Goal: Information Seeking & Learning: Learn about a topic

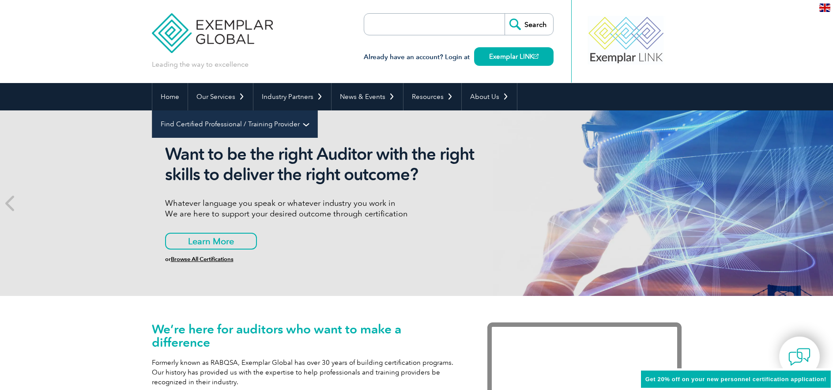
click at [317, 110] on link "Find Certified Professional / Training Provider" at bounding box center [234, 123] width 165 height 27
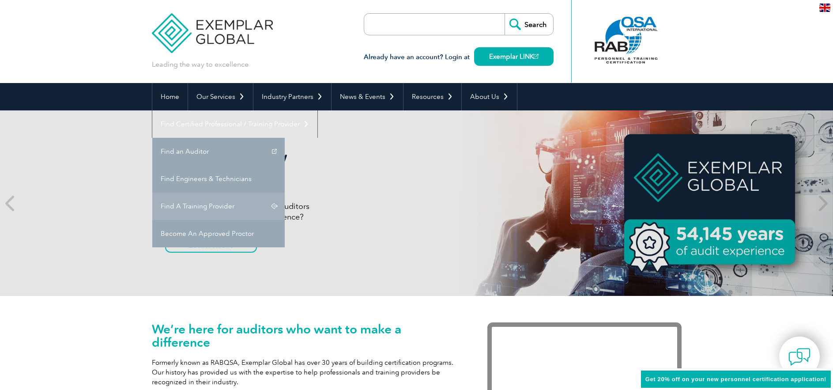
click at [285, 192] on link "Find A Training Provider" at bounding box center [218, 205] width 132 height 27
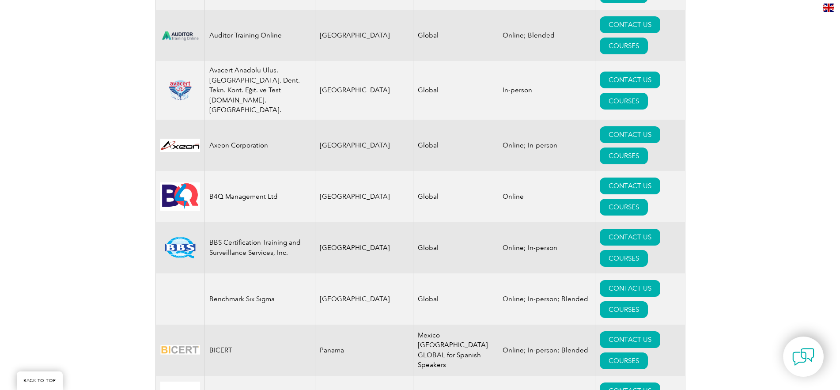
scroll to position [1369, 0]
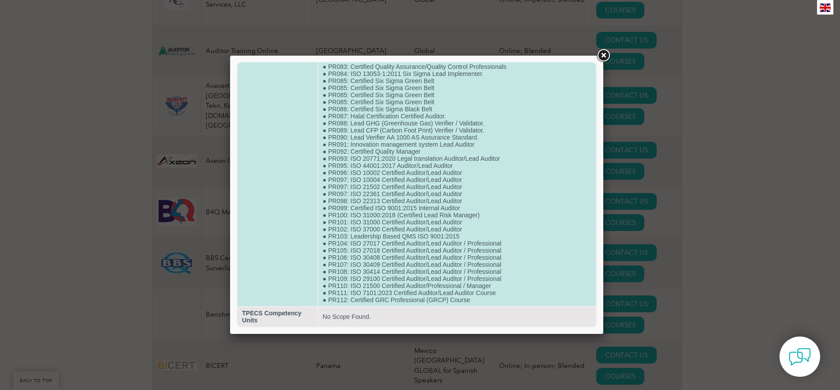
scroll to position [640, 0]
drag, startPoint x: 349, startPoint y: 255, endPoint x: 378, endPoint y: 256, distance: 29.1
copy td "ISO 30408"
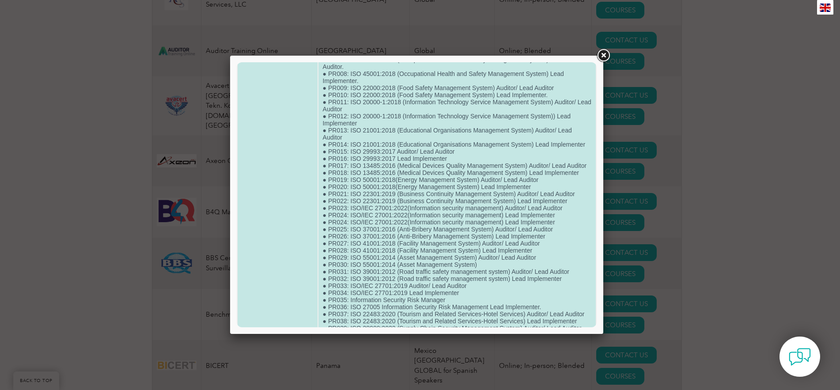
scroll to position [132, 0]
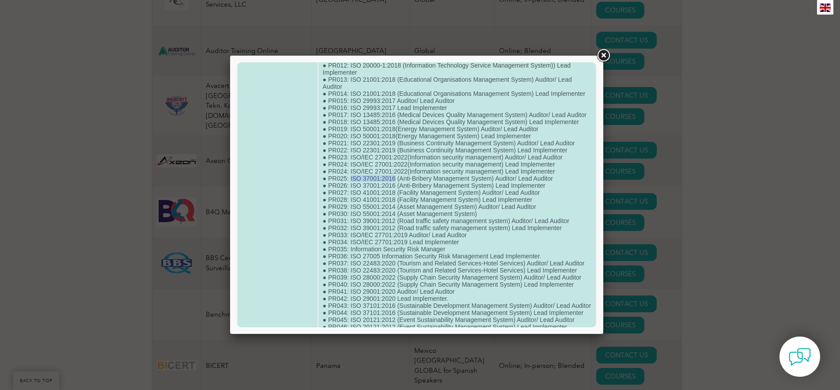
drag, startPoint x: 349, startPoint y: 184, endPoint x: 393, endPoint y: 185, distance: 43.7
click at [393, 185] on td "● ISO23592:2021 Service excellence Model and Organizational Excellence Lead Aud…" at bounding box center [456, 376] width 277 height 846
copy td "ISO 37001:2016"
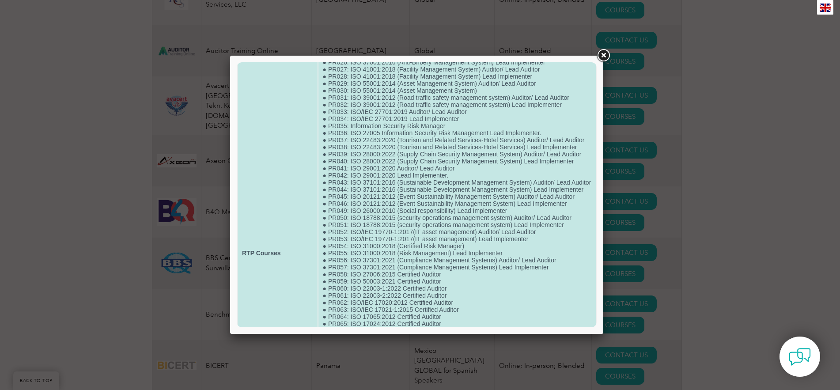
scroll to position [265, 0]
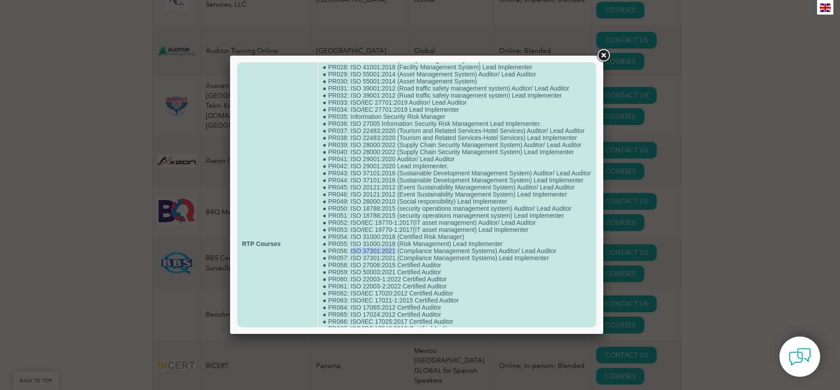
drag, startPoint x: 350, startPoint y: 263, endPoint x: 393, endPoint y: 263, distance: 43.7
click at [393, 263] on td "● ISO23592:2021 Service excellence Model and Organizational Excellence Lead Aud…" at bounding box center [456, 244] width 277 height 846
copy td "ISO 37301:2021"
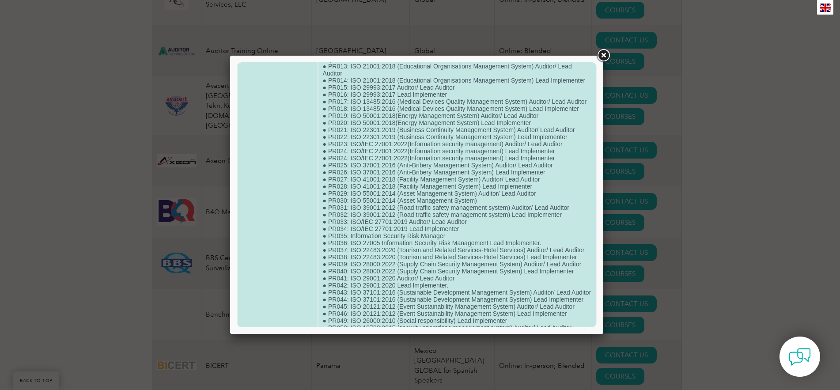
scroll to position [132, 0]
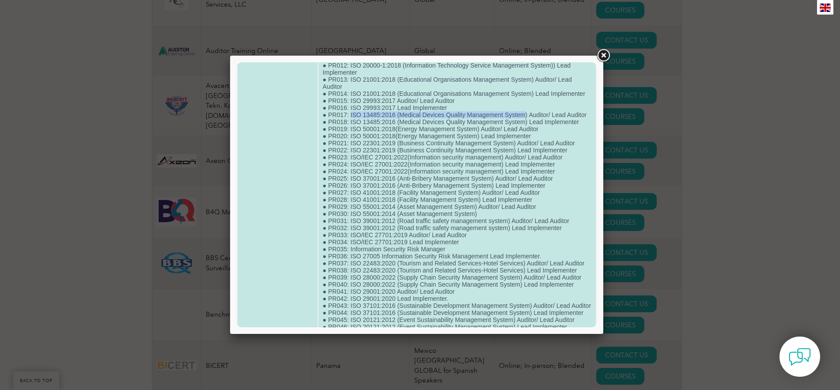
drag, startPoint x: 350, startPoint y: 116, endPoint x: 525, endPoint y: 115, distance: 174.8
click at [525, 115] on td "● ISO23592:2021 Service excellence Model and Organizational Excellence Lead Aud…" at bounding box center [456, 376] width 277 height 846
copy td "ISO 13485:2016 (Medical Devices Quality Management System"
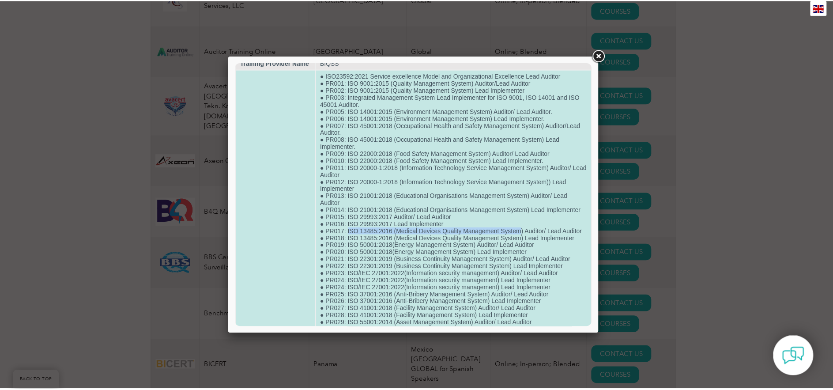
scroll to position [0, 0]
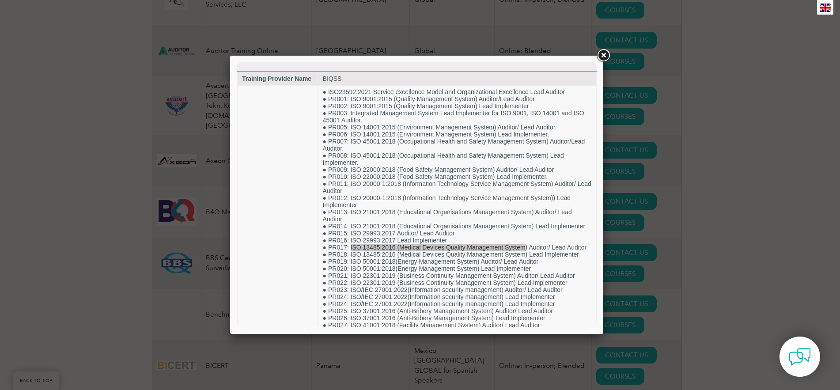
click at [608, 54] on link at bounding box center [603, 56] width 16 height 16
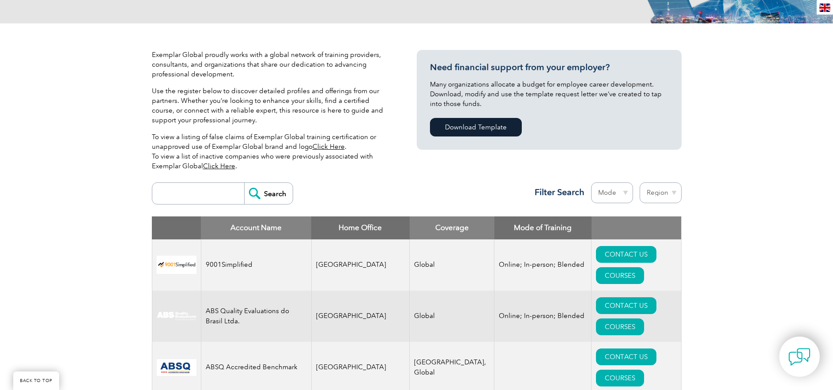
scroll to position [177, 0]
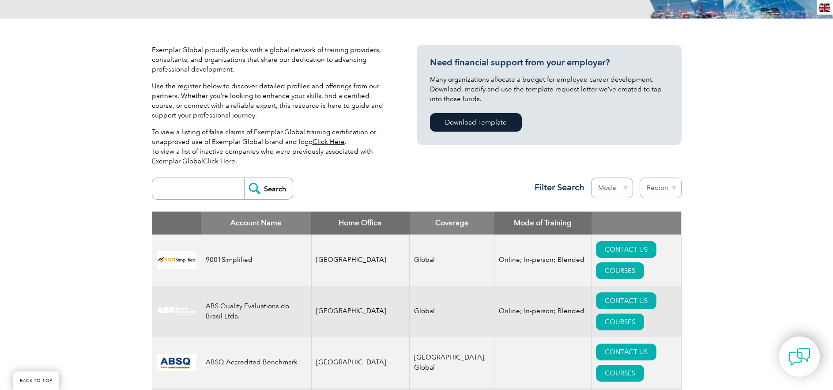
click at [366, 222] on th "Home Office" at bounding box center [360, 222] width 98 height 23
click at [184, 189] on input "search" at bounding box center [200, 188] width 87 height 21
type input "EGYPT"
click at [244, 178] on input "Search" at bounding box center [268, 188] width 49 height 21
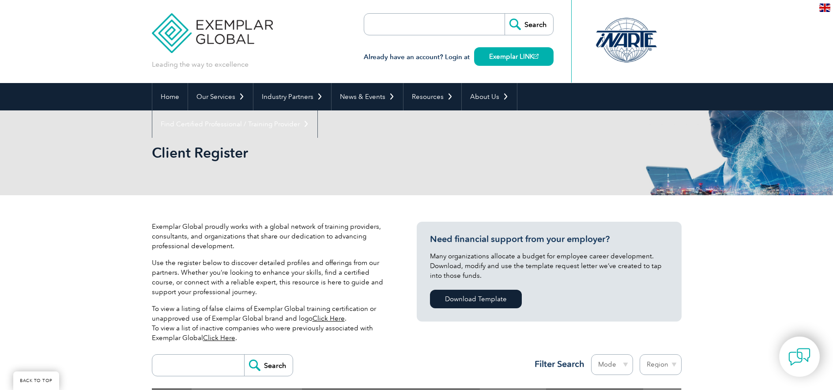
scroll to position [177, 0]
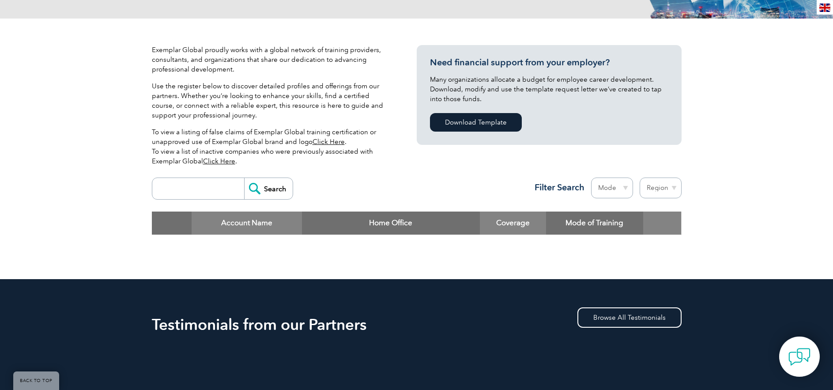
click at [673, 196] on select "Region Australia Bahrain Bangladesh Brazil Canada Colombia Dominican Republic E…" at bounding box center [661, 187] width 42 height 21
select select "Egypt"
click at [640, 177] on select "Region Australia Bahrain Bangladesh Brazil Canada Colombia Dominican Republic E…" at bounding box center [661, 187] width 42 height 21
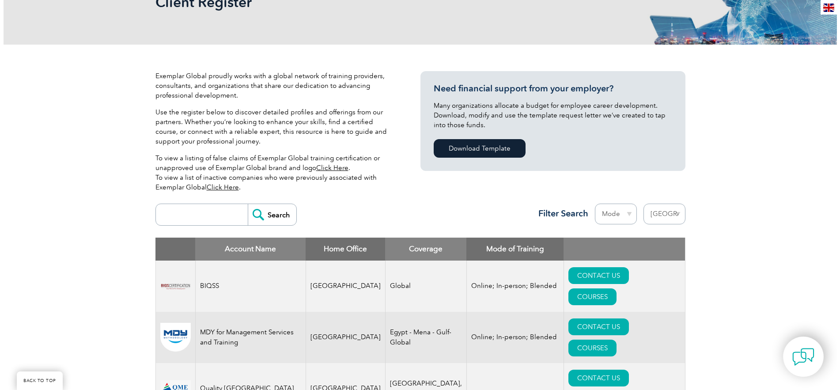
scroll to position [353, 0]
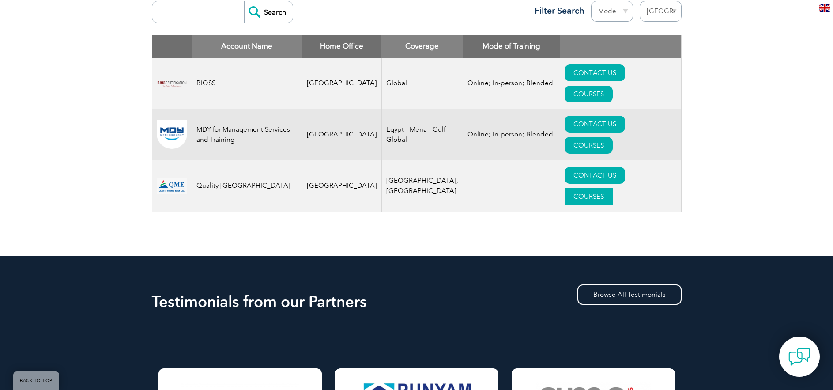
click at [613, 188] on link "COURSES" at bounding box center [589, 196] width 48 height 17
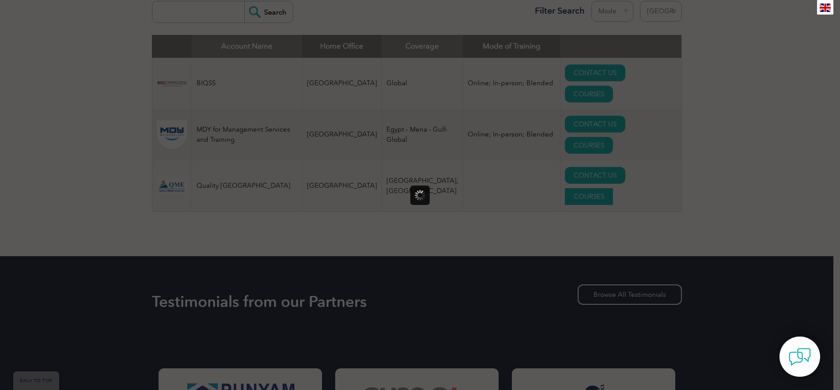
scroll to position [0, 0]
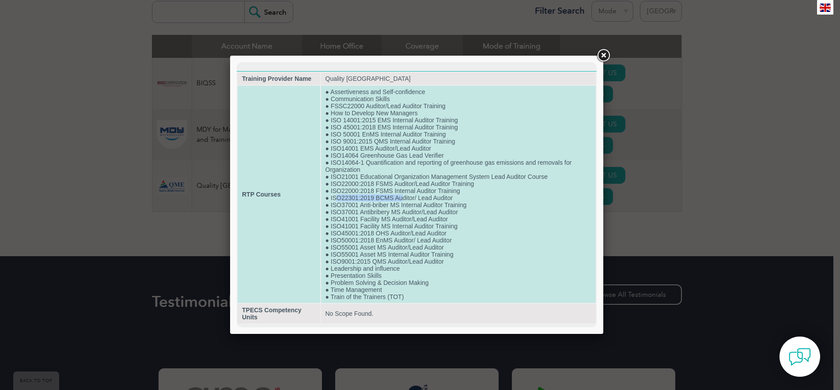
drag, startPoint x: 336, startPoint y: 194, endPoint x: 402, endPoint y: 195, distance: 66.2
click at [402, 195] on td "● Assertiveness and Self-confidence ● Communication Skills ● FSSC22000 Auditor/…" at bounding box center [458, 194] width 275 height 217
click at [369, 196] on td "● Assertiveness and Self-confidence ● Communication Skills ● FSSC22000 Auditor/…" at bounding box center [458, 194] width 275 height 217
drag, startPoint x: 332, startPoint y: 205, endPoint x: 475, endPoint y: 201, distance: 142.6
click at [475, 201] on td "● Assertiveness and Self-confidence ● Communication Skills ● FSSC22000 Auditor/…" at bounding box center [458, 194] width 275 height 217
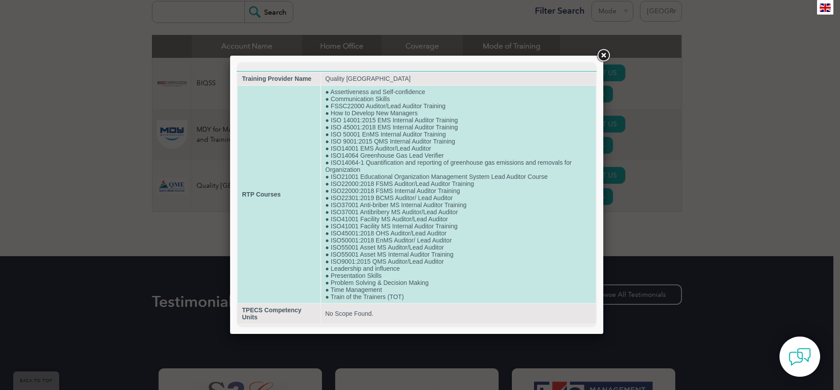
click at [452, 200] on td "● Assertiveness and Self-confidence ● Communication Skills ● FSSC22000 Auditor/…" at bounding box center [458, 194] width 275 height 217
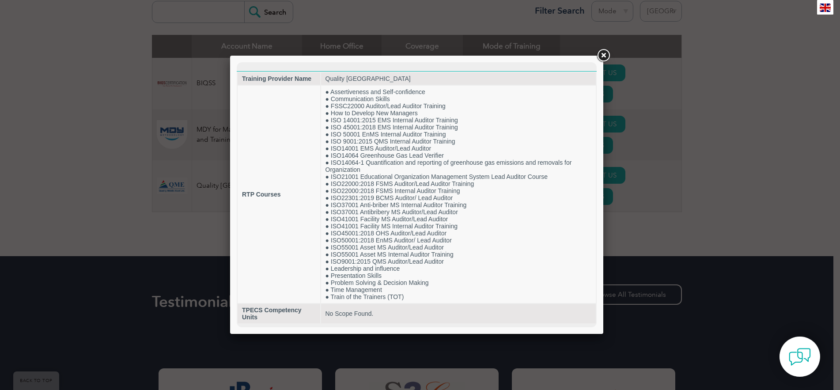
click at [78, 189] on div at bounding box center [420, 195] width 840 height 390
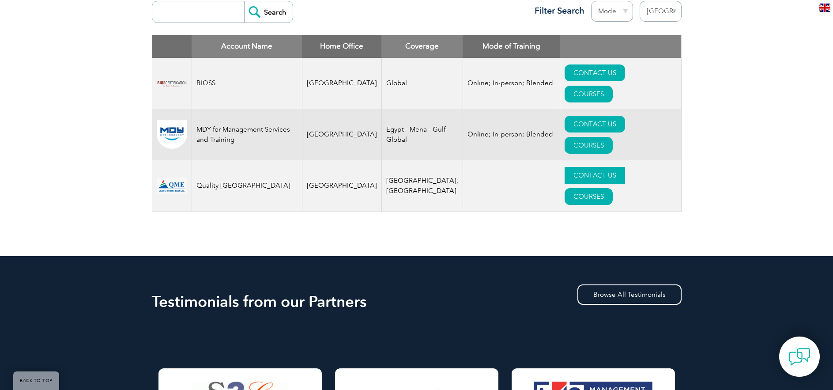
click at [565, 167] on link "CONTACT US" at bounding box center [595, 175] width 60 height 17
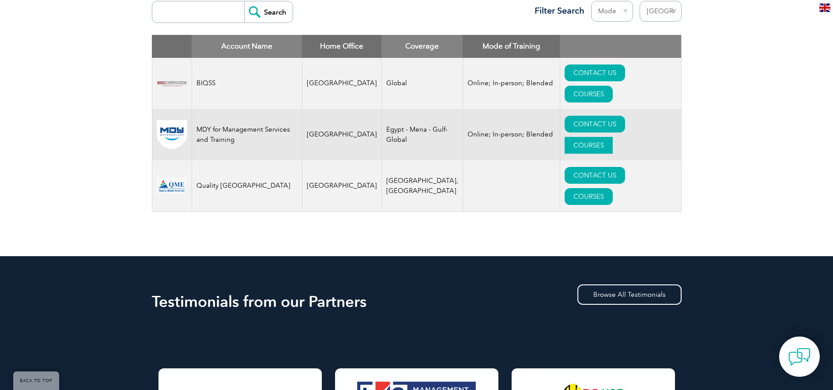
click at [613, 137] on link "COURSES" at bounding box center [589, 145] width 48 height 17
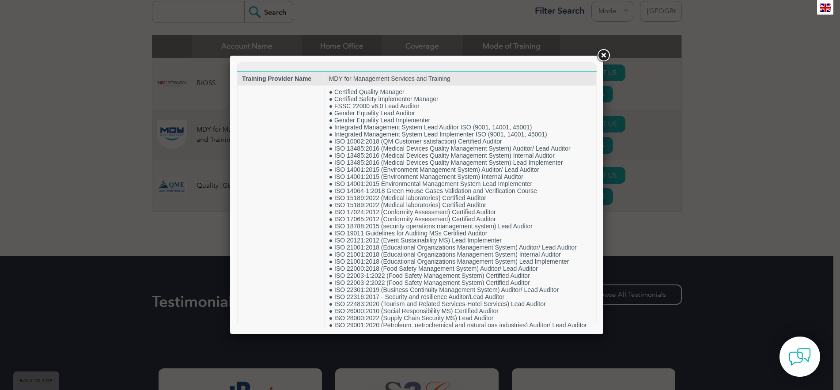
click at [601, 50] on link at bounding box center [603, 56] width 16 height 16
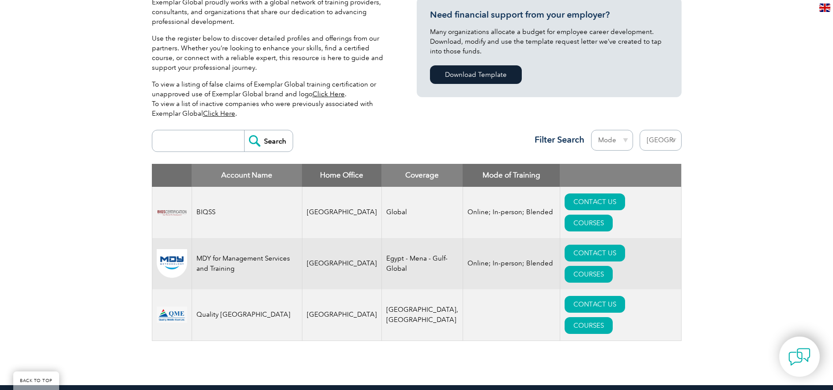
scroll to position [221, 0]
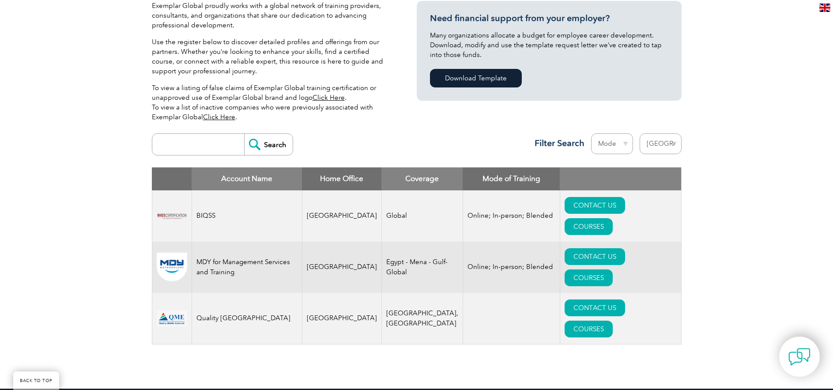
click at [655, 149] on select "Region Australia Bahrain Bangladesh Brazil Canada Colombia Dominican Republic E…" at bounding box center [661, 143] width 42 height 21
select select "[GEOGRAPHIC_DATA]"
click at [640, 133] on select "Region Australia Bahrain Bangladesh Brazil Canada Colombia Dominican Republic E…" at bounding box center [661, 143] width 42 height 21
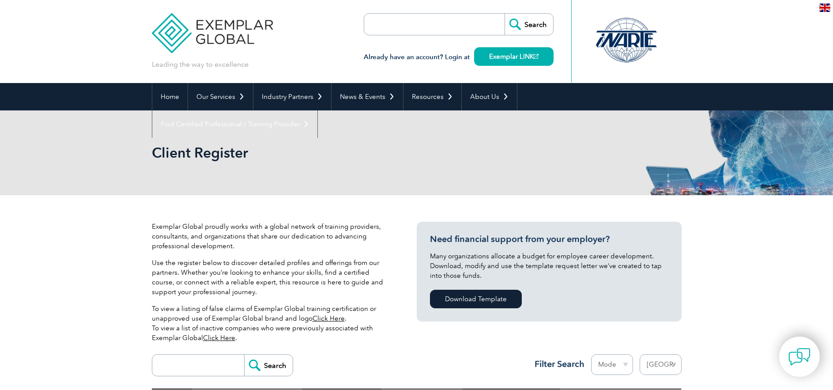
select select "[GEOGRAPHIC_DATA]"
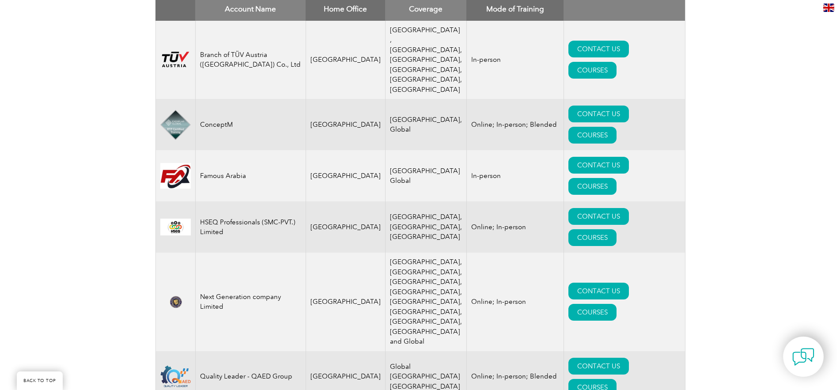
scroll to position [441, 0]
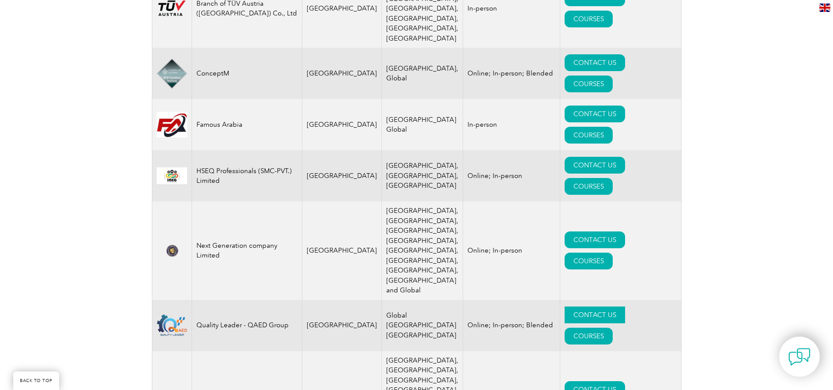
click at [565, 306] on link "CONTACT US" at bounding box center [595, 314] width 60 height 17
click at [613, 328] on link "COURSES" at bounding box center [589, 336] width 48 height 17
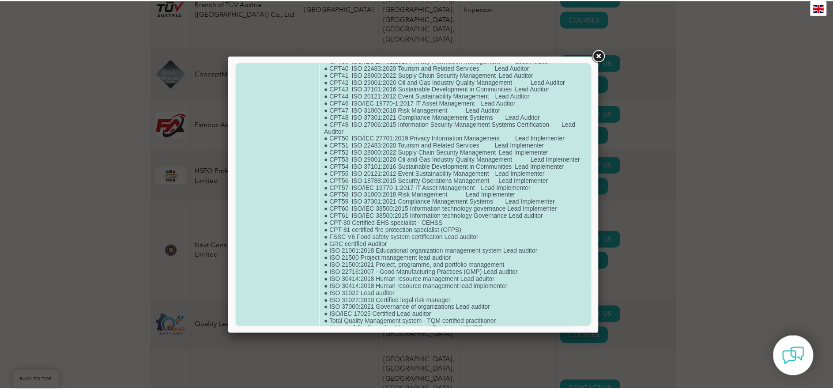
scroll to position [371, 0]
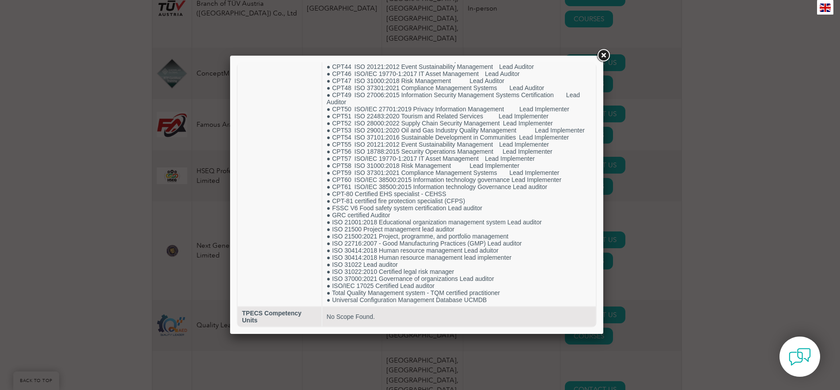
click at [603, 53] on link at bounding box center [603, 56] width 16 height 16
